Goal: Information Seeking & Learning: Learn about a topic

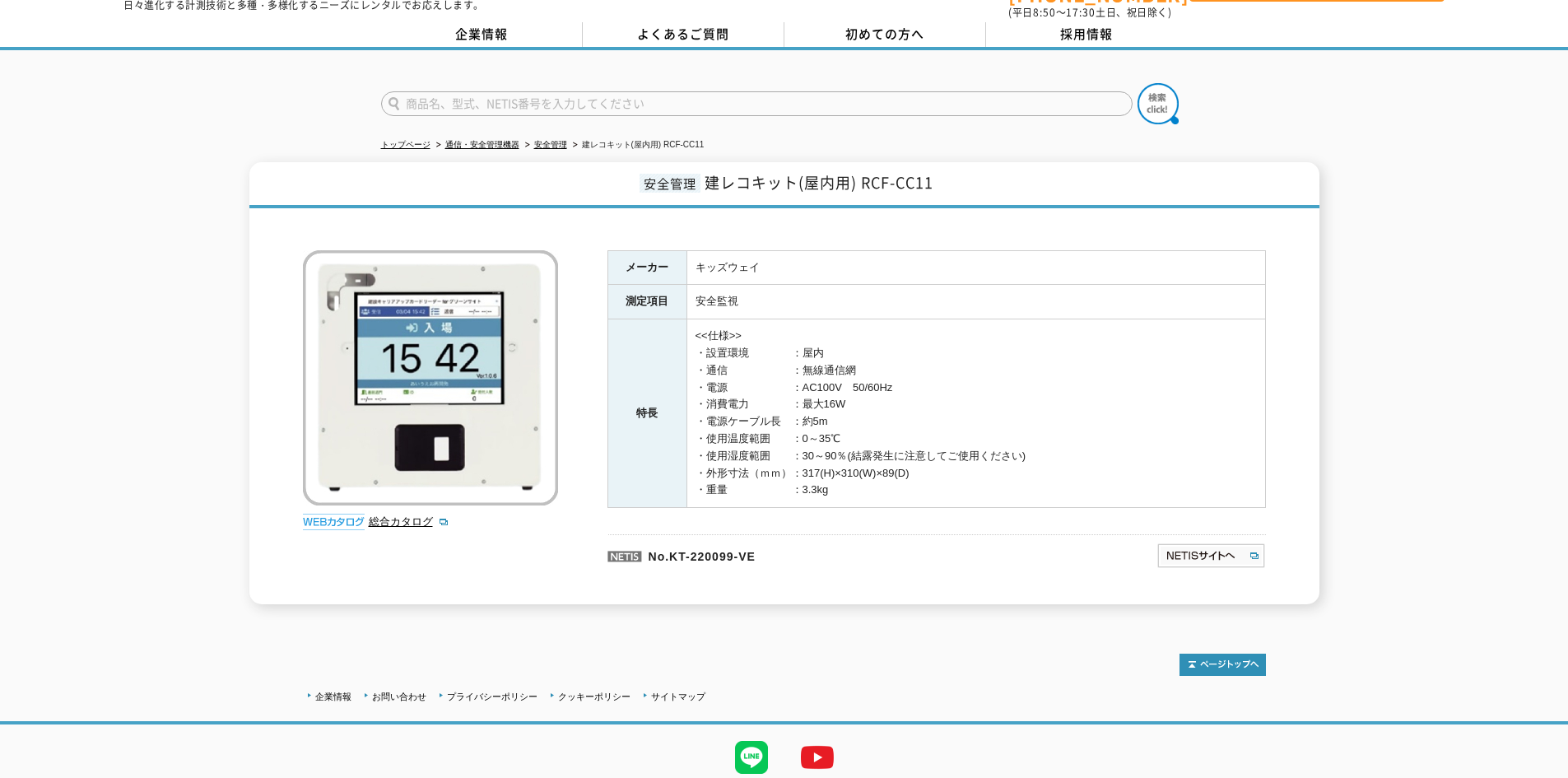
scroll to position [106, 0]
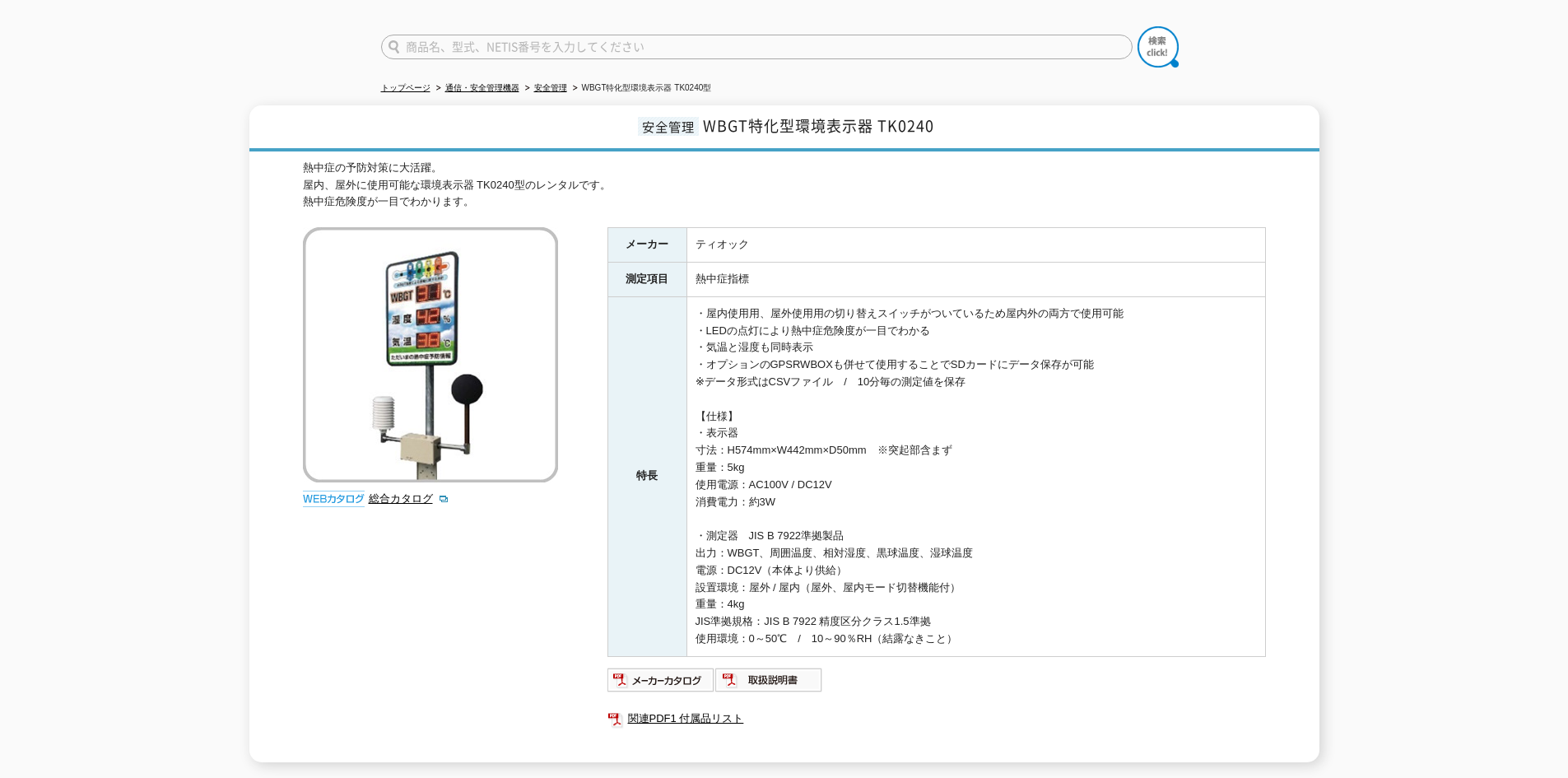
scroll to position [165, 0]
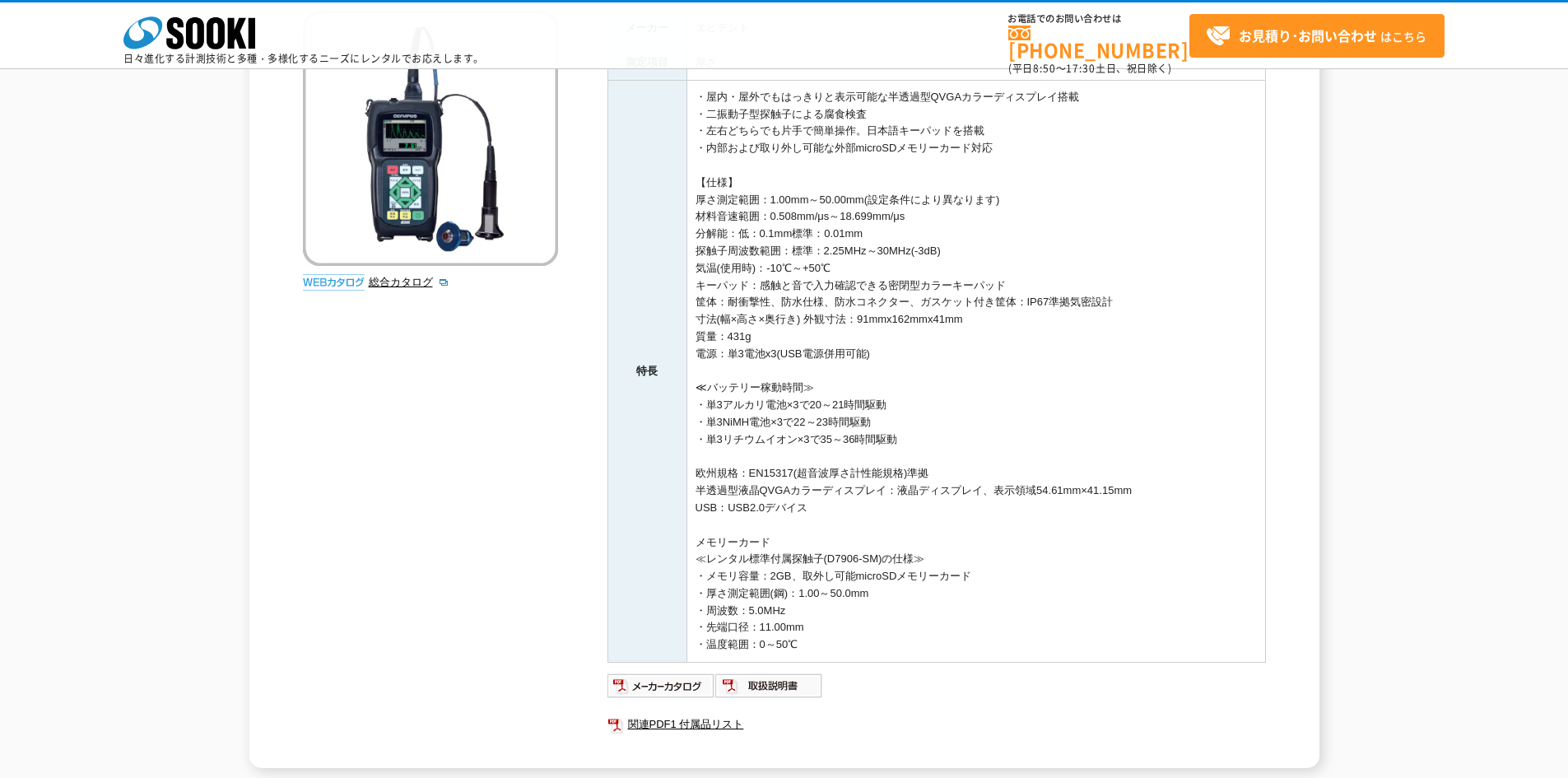
scroll to position [329, 0]
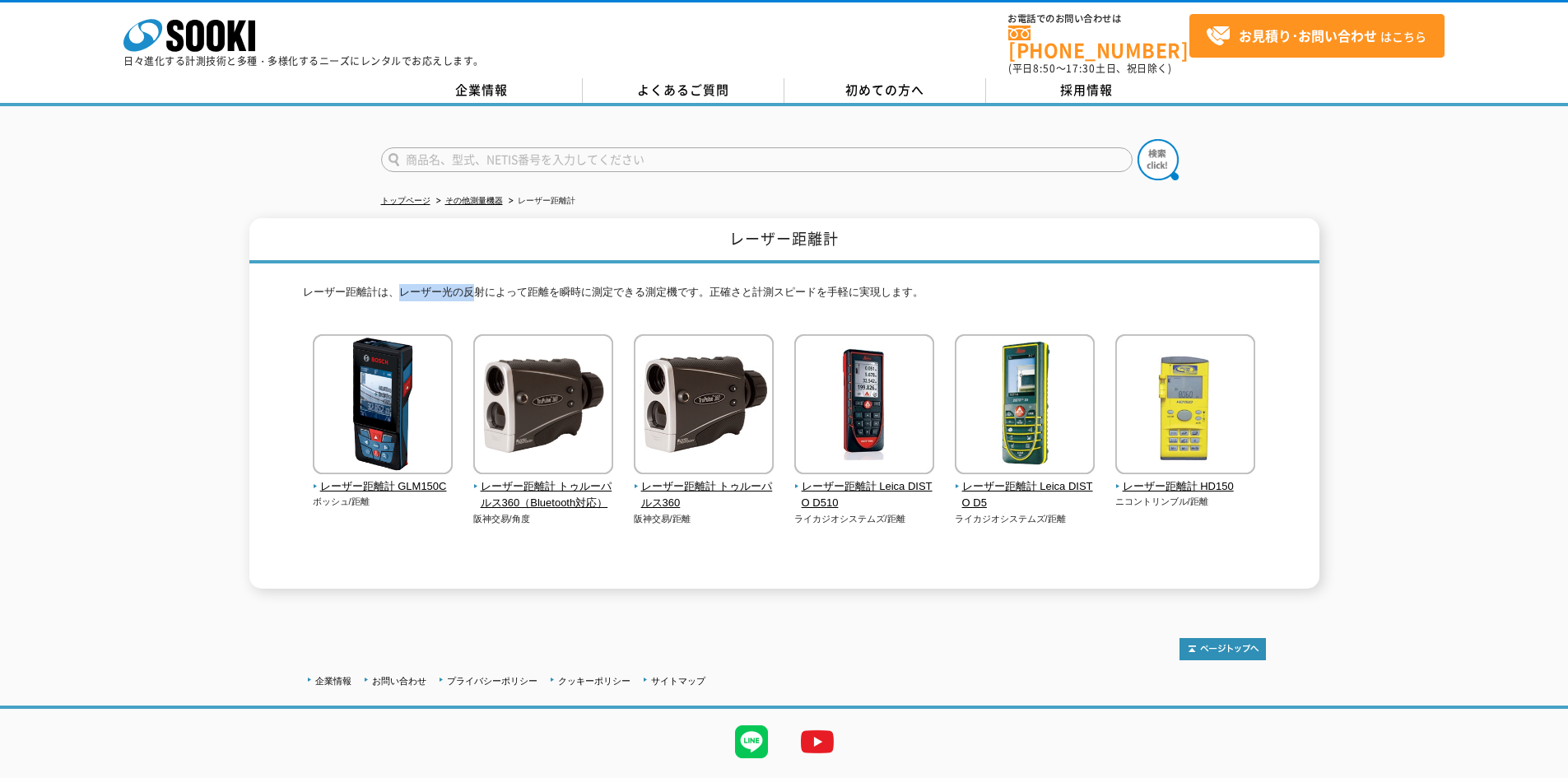
drag, startPoint x: 401, startPoint y: 287, endPoint x: 474, endPoint y: 284, distance: 73.1
click at [474, 284] on p "レーザー距離計は、レーザー光の反射によって距離を瞬時に測定できる測定機です。正確さと計測スピードを手軽に実現します。" at bounding box center [784, 296] width 964 height 25
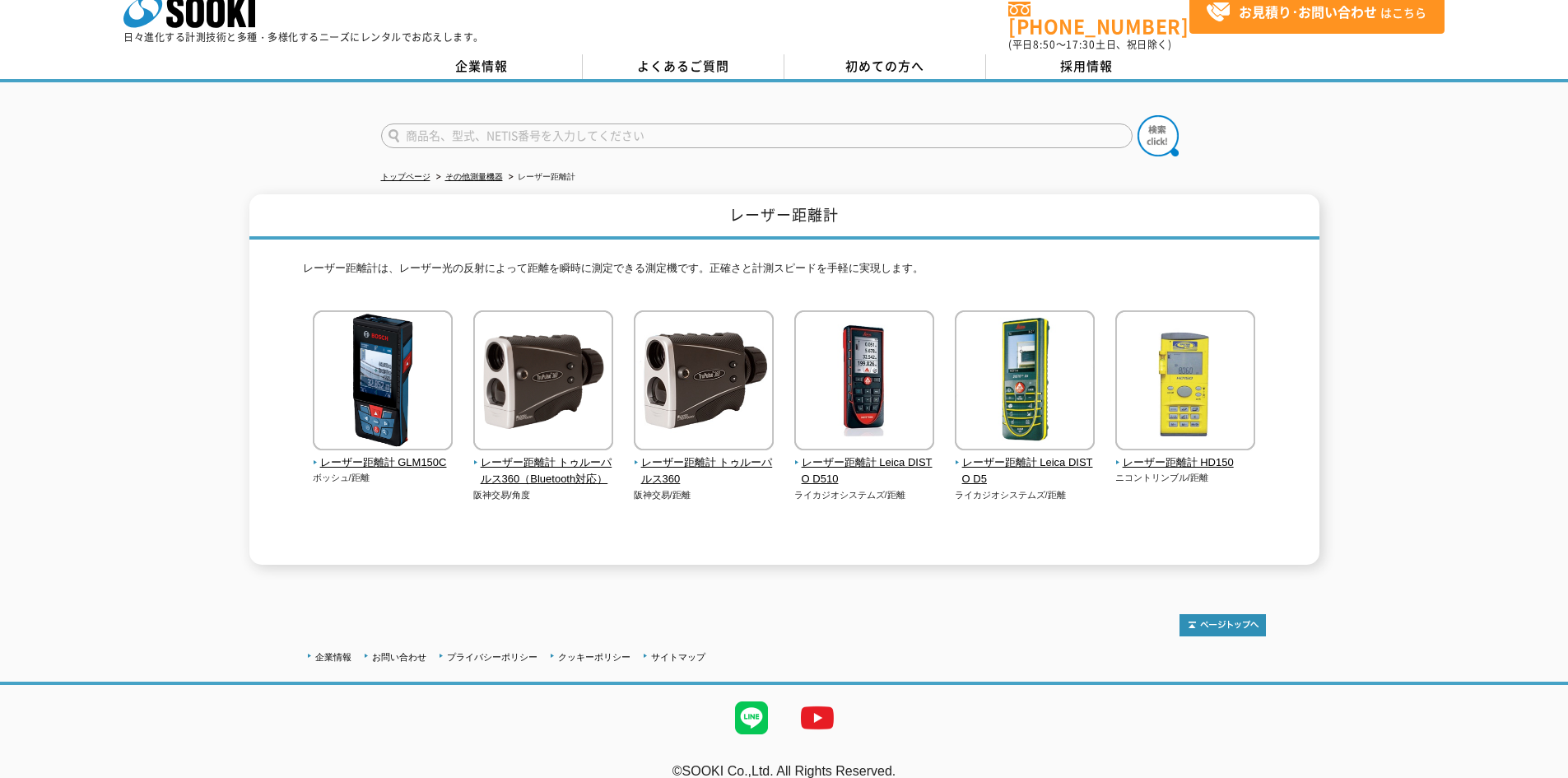
scroll to position [35, 0]
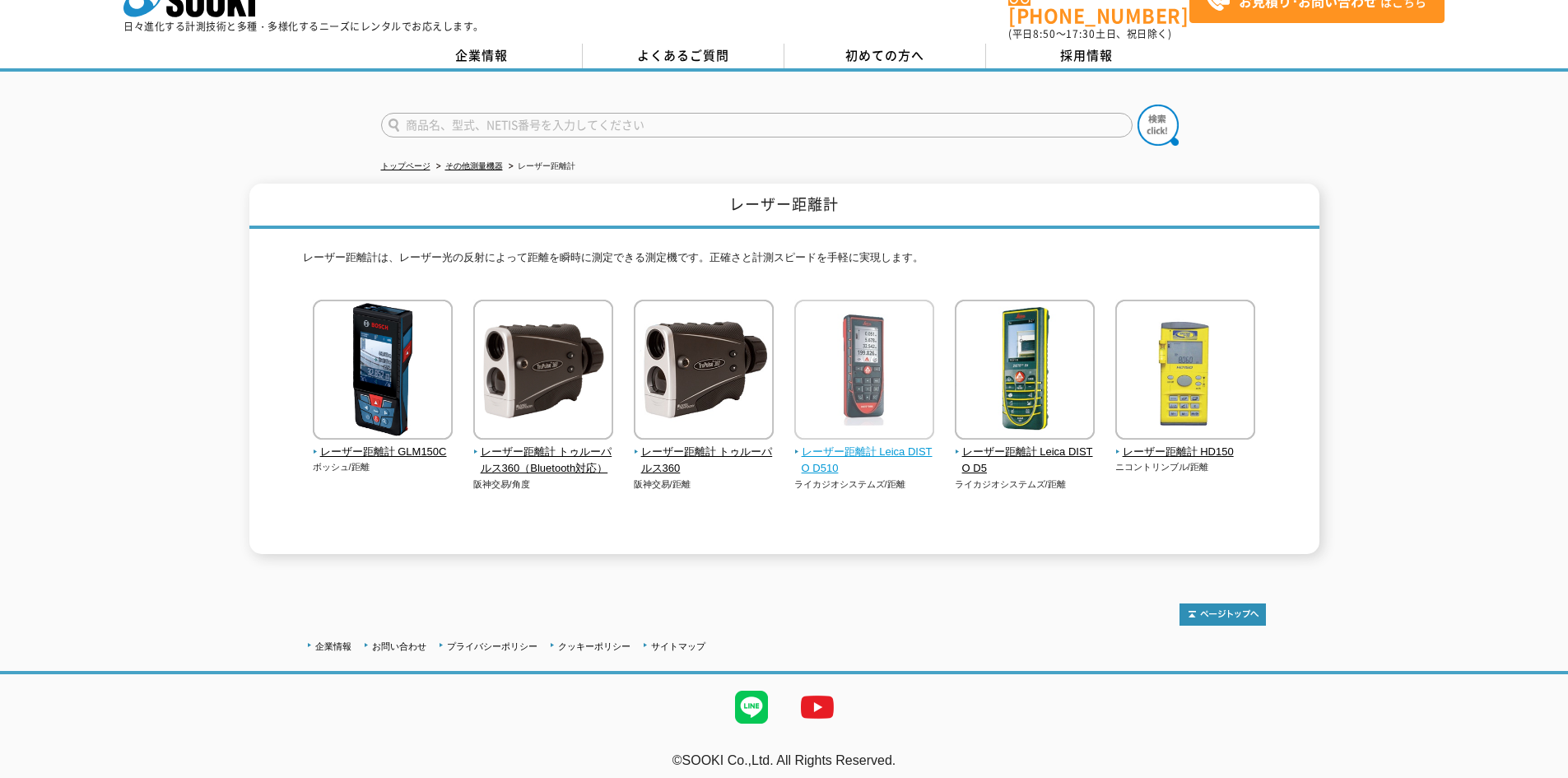
click at [852, 358] on img at bounding box center [864, 372] width 140 height 145
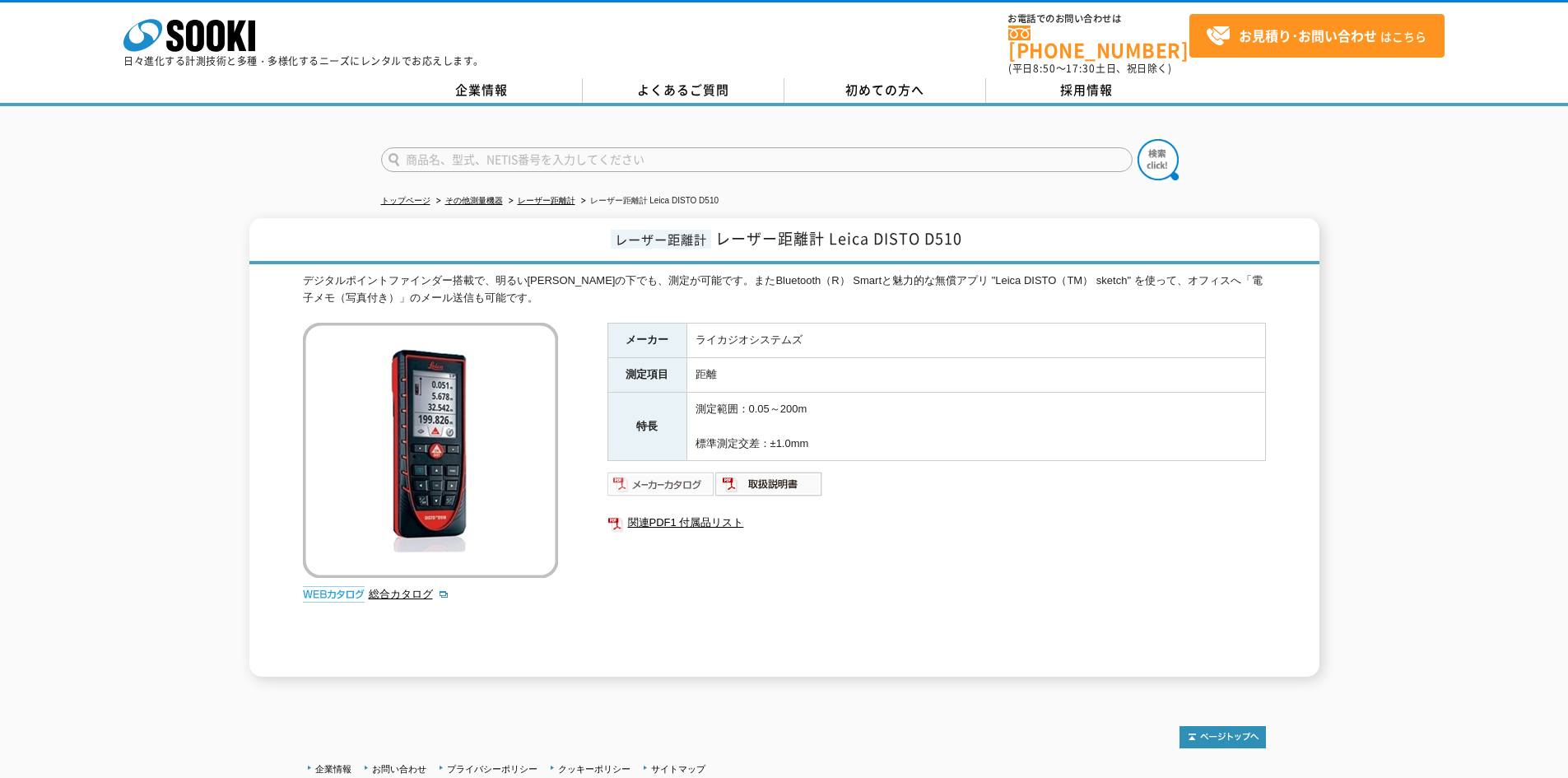
click at [669, 474] on img at bounding box center [661, 484] width 108 height 26
click at [755, 485] on img at bounding box center [769, 484] width 108 height 26
